Goal: Task Accomplishment & Management: Complete application form

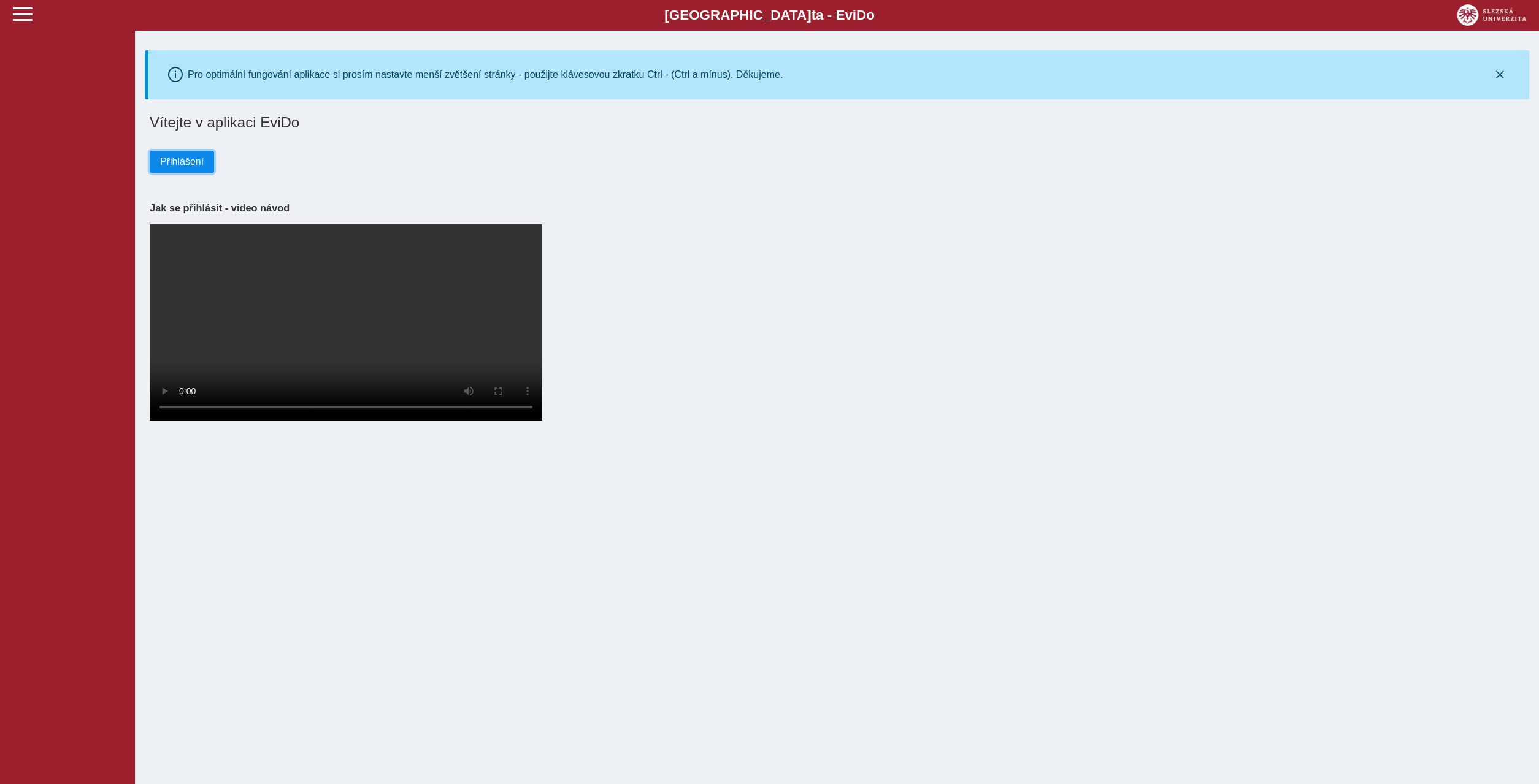
click at [171, 157] on span "Přihlášení" at bounding box center [182, 162] width 44 height 11
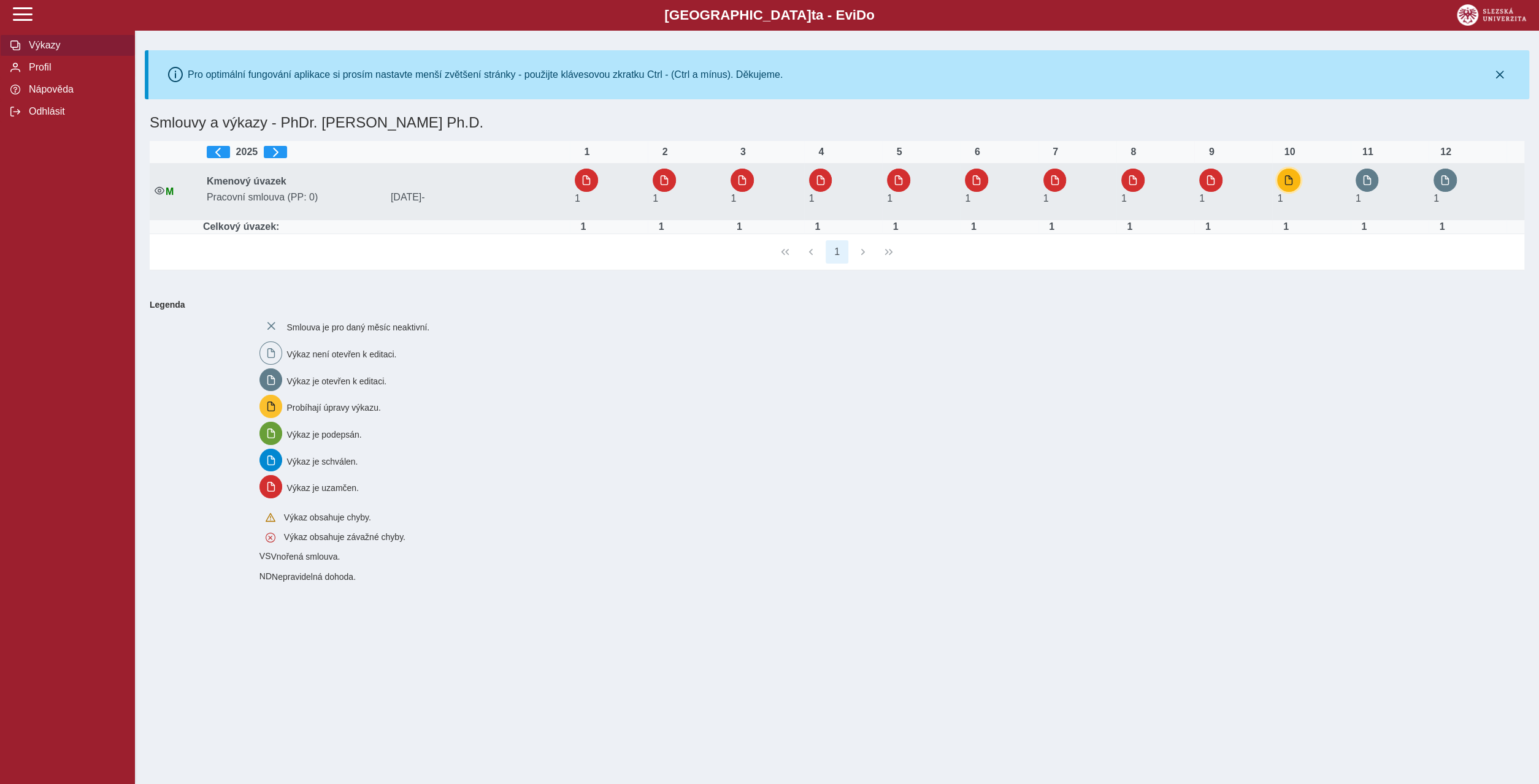
click at [1294, 177] on span "button" at bounding box center [1289, 180] width 10 height 10
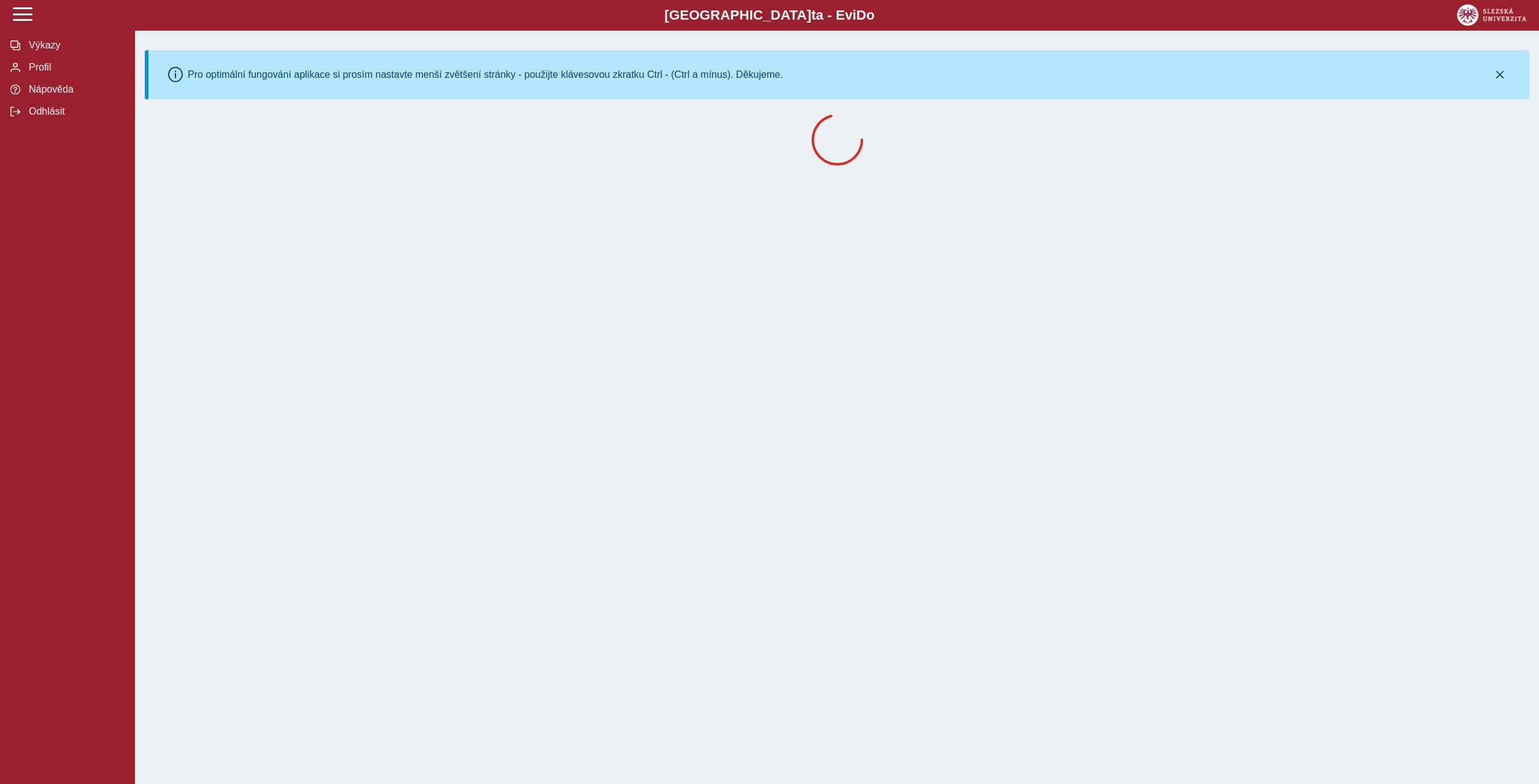
click at [798, 544] on div "Slezská univerzi t a - Evi D o EviDo Výkazy Profil Nápověda Odhlásit Pro optimá…" at bounding box center [770, 392] width 1539 height 784
